Goal: Learn about a topic

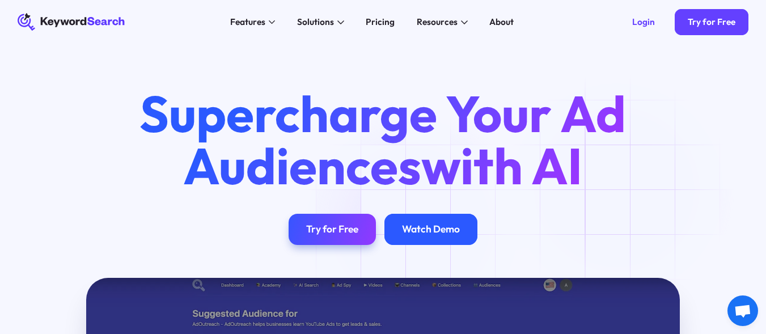
click at [417, 225] on div "Watch Demo" at bounding box center [431, 229] width 58 height 12
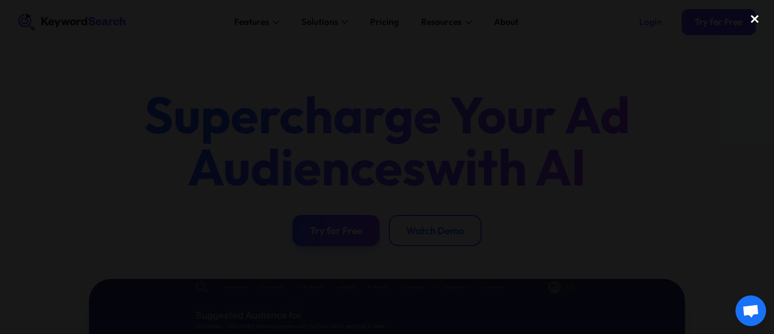
click at [751, 23] on div "close lightbox" at bounding box center [755, 19] width 39 height 25
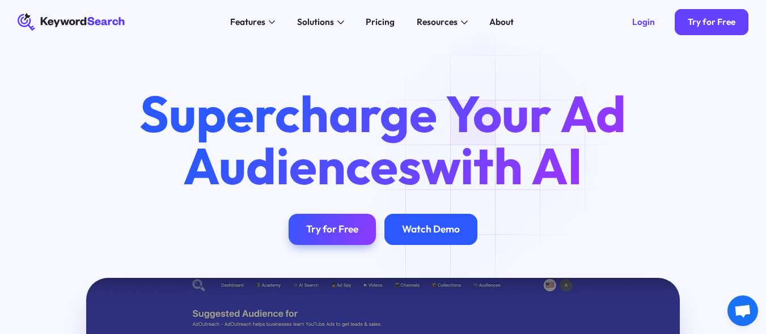
scroll to position [292, 0]
